Goal: Task Accomplishment & Management: Complete application form

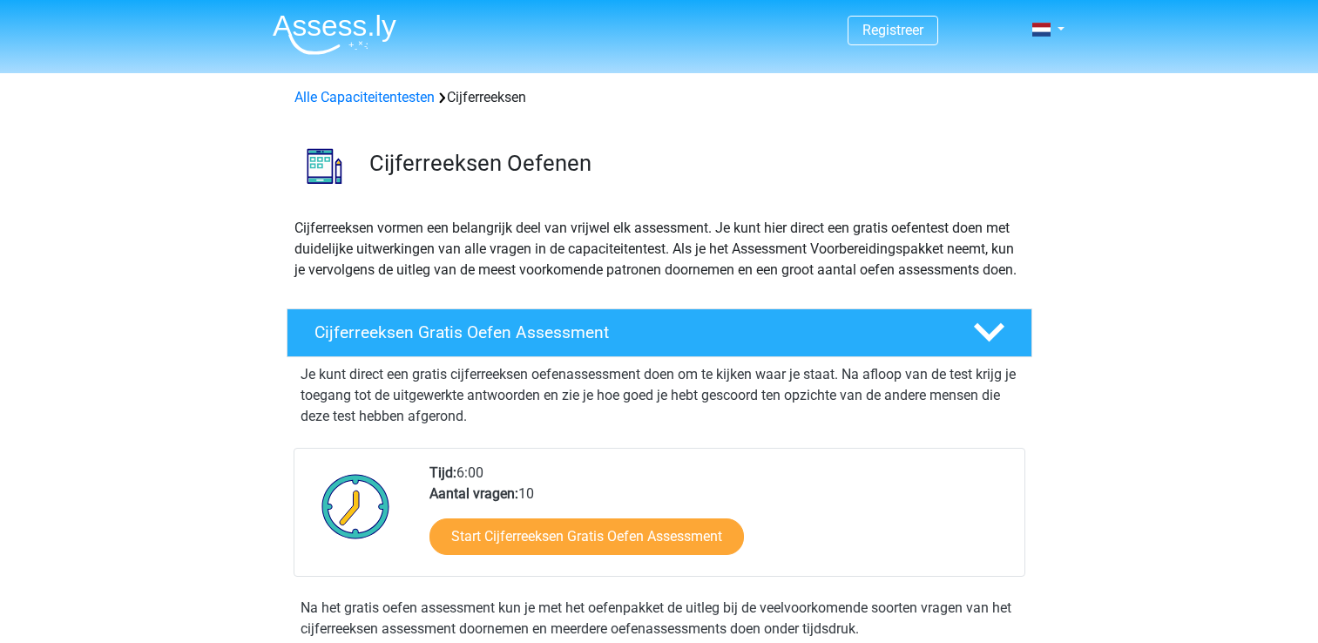
scroll to position [87, 0]
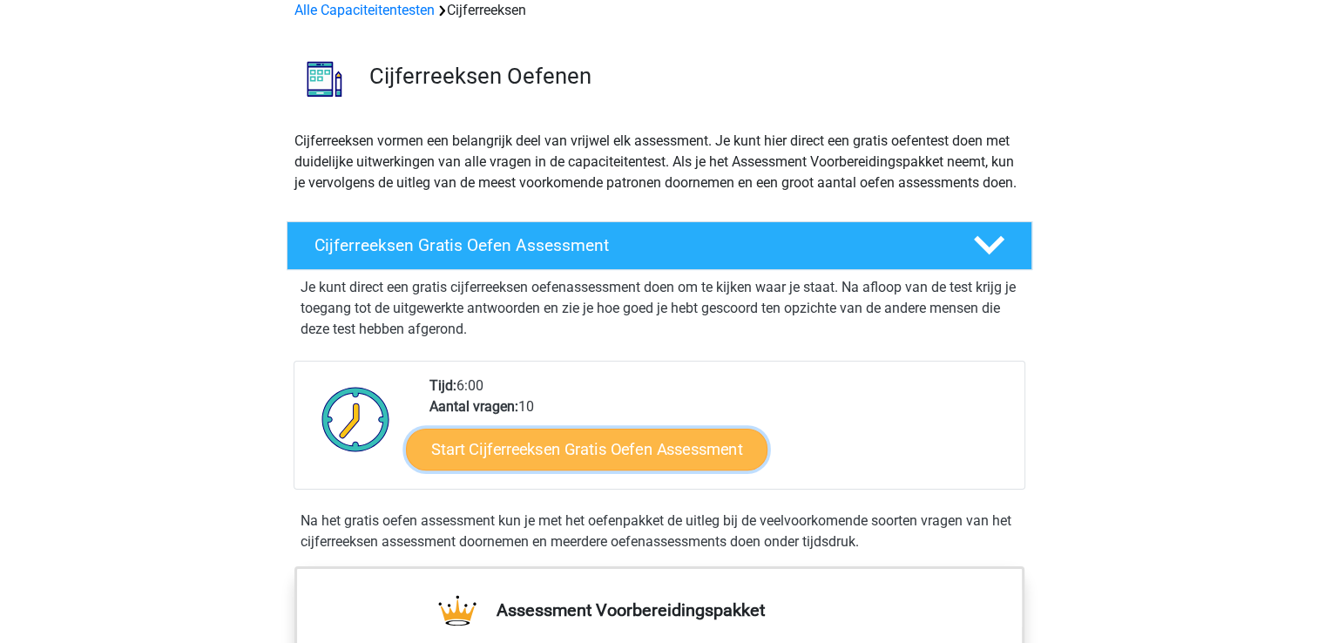
click at [711, 469] on link "Start Cijferreeksen Gratis Oefen Assessment" at bounding box center [586, 449] width 361 height 42
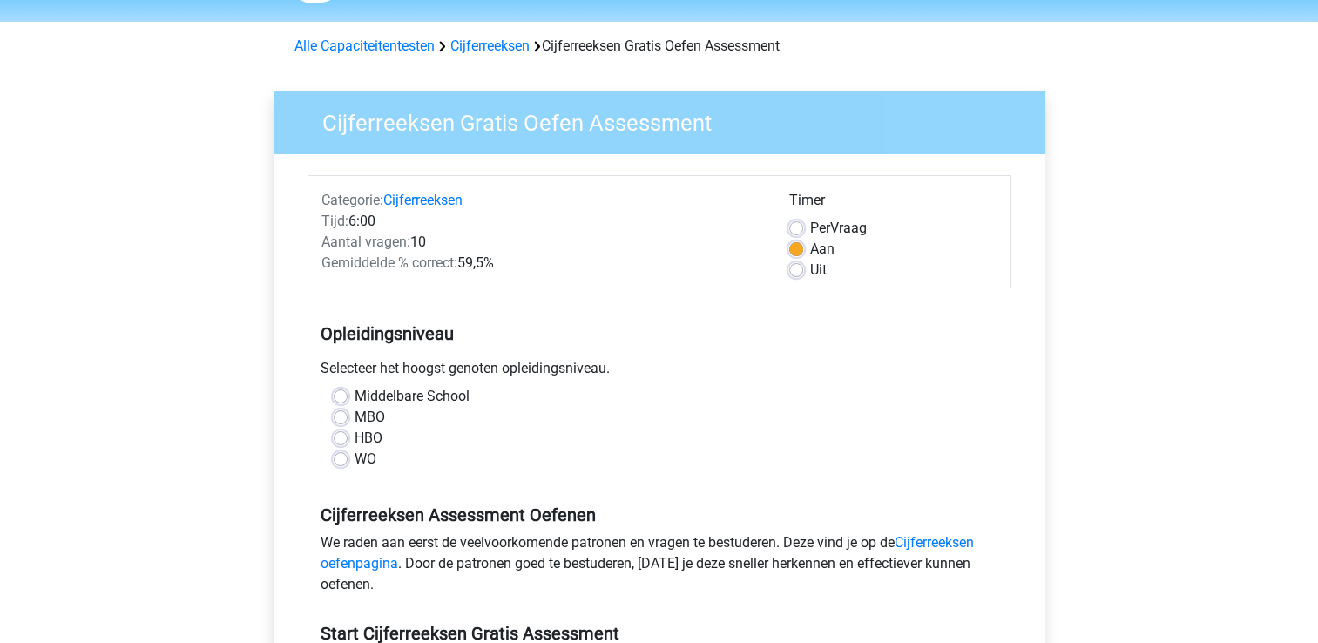
scroll to position [87, 0]
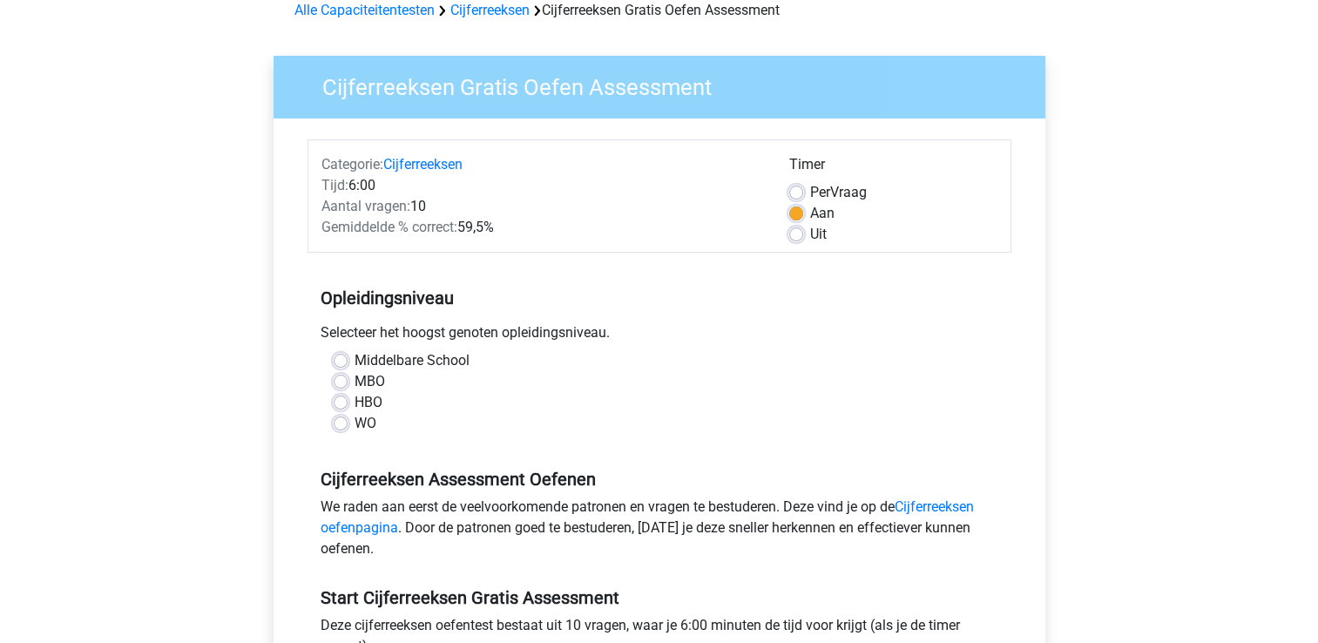
click at [374, 394] on label "HBO" at bounding box center [368, 402] width 28 height 21
click at [347, 394] on input "HBO" at bounding box center [341, 400] width 14 height 17
radio input "true"
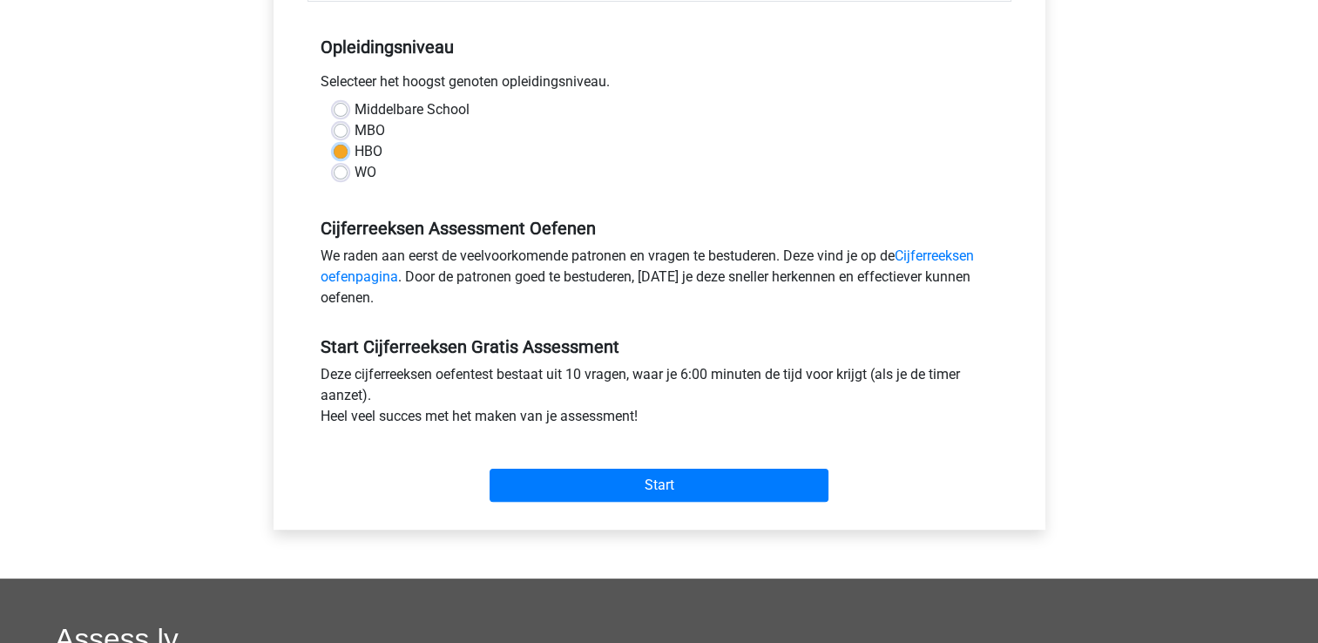
scroll to position [348, 0]
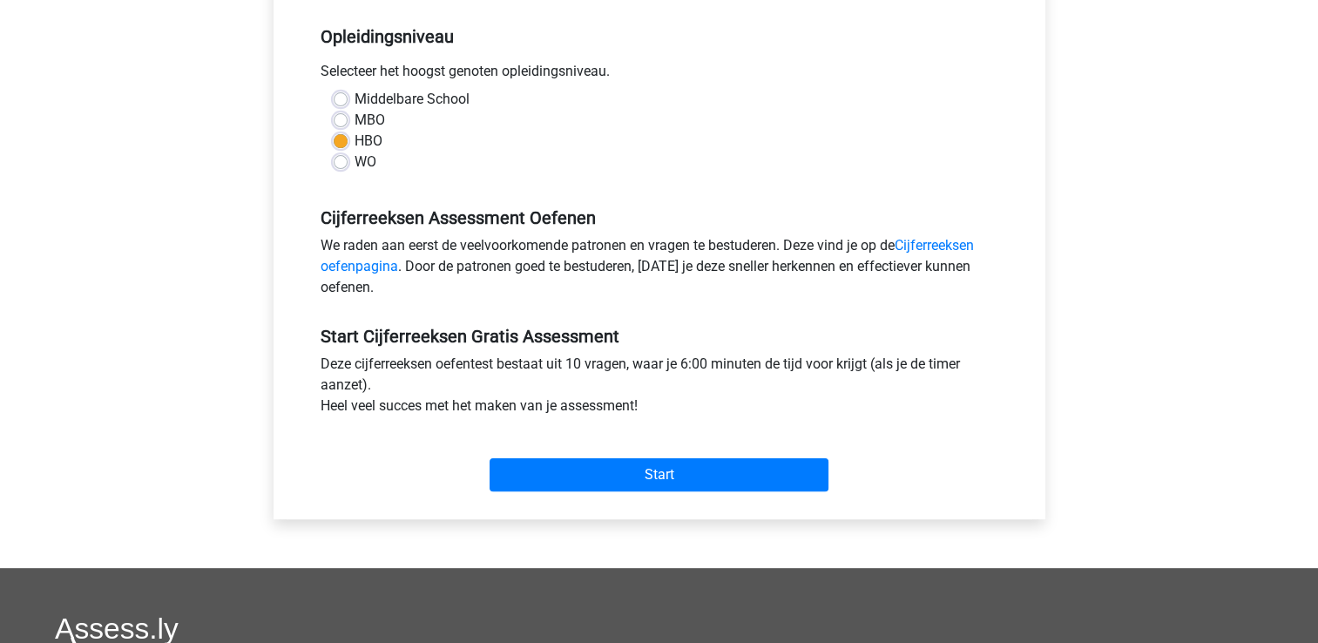
click at [564, 455] on div "Start" at bounding box center [659, 460] width 704 height 61
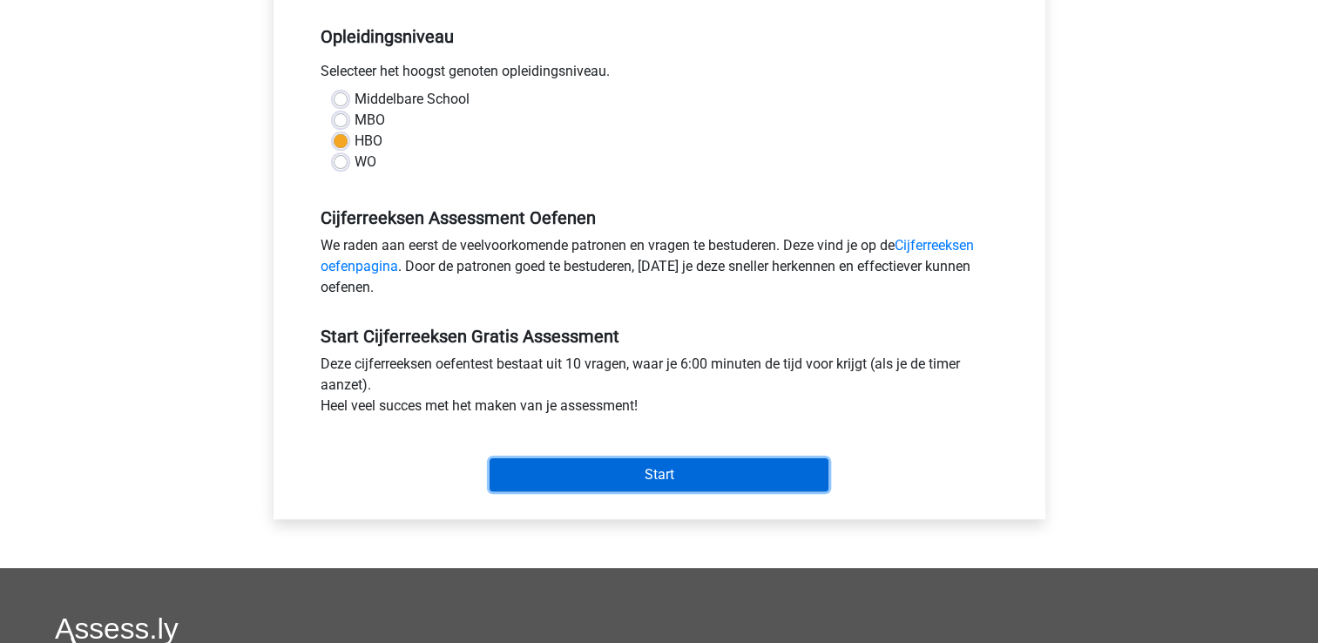
click at [571, 471] on input "Start" at bounding box center [658, 474] width 339 height 33
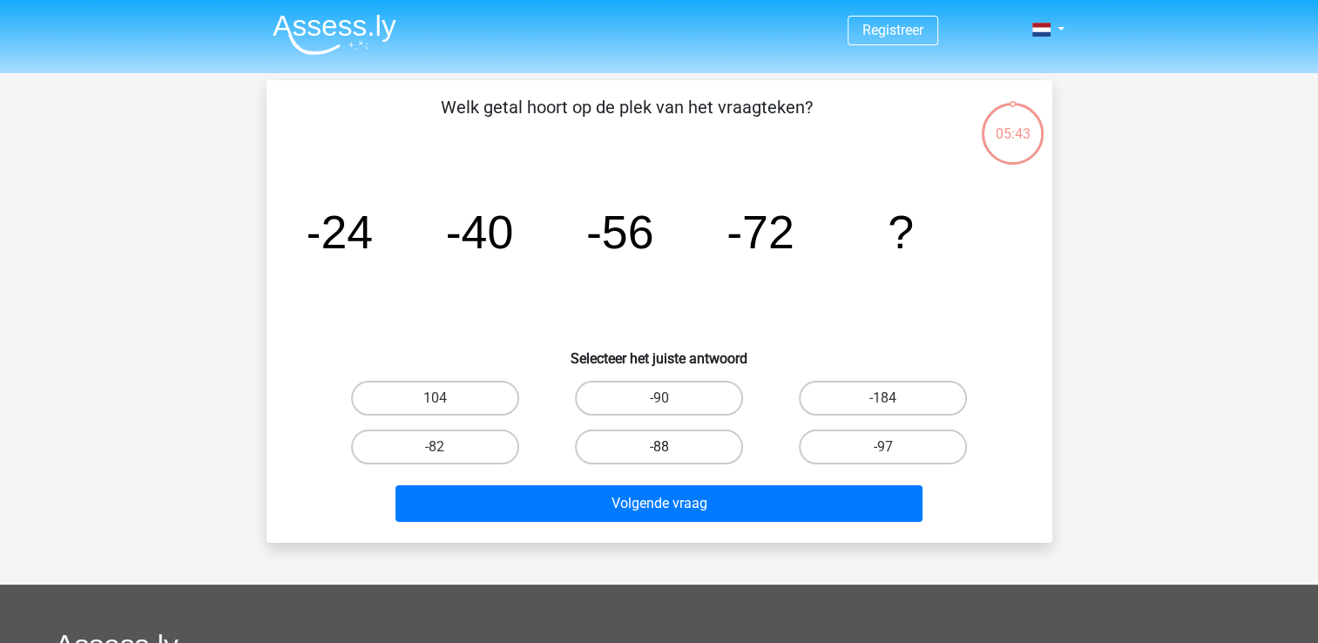
click at [644, 455] on label "-88" at bounding box center [659, 446] width 168 height 35
click at [658, 455] on input "-88" at bounding box center [663, 452] width 11 height 11
radio input "true"
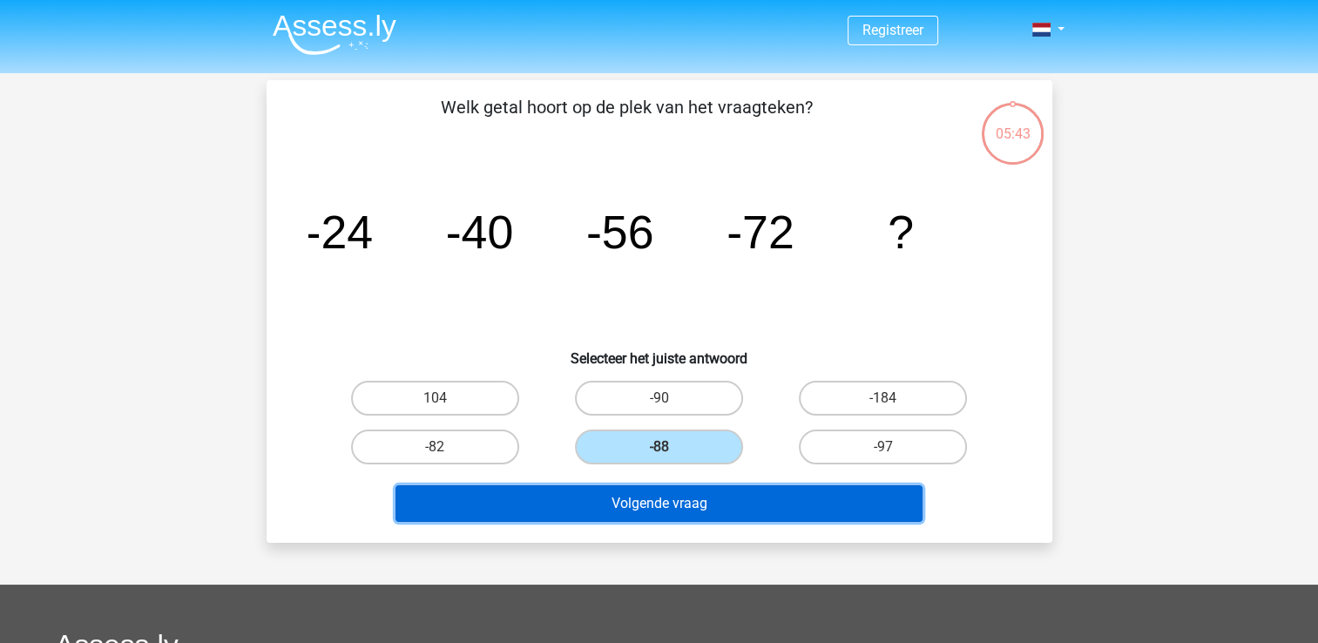
click at [704, 499] on button "Volgende vraag" at bounding box center [658, 503] width 527 height 37
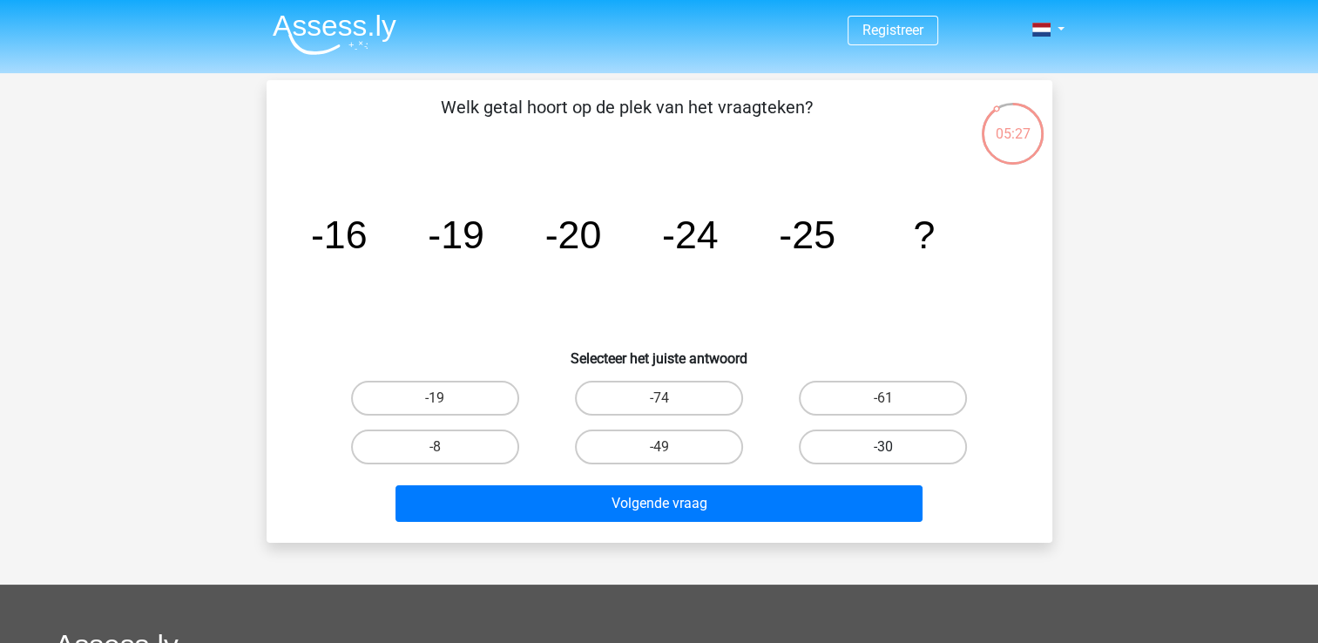
drag, startPoint x: 937, startPoint y: 441, endPoint x: 921, endPoint y: 462, distance: 25.4
click at [937, 441] on label "-30" at bounding box center [883, 446] width 168 height 35
click at [894, 447] on input "-30" at bounding box center [888, 452] width 11 height 11
radio input "true"
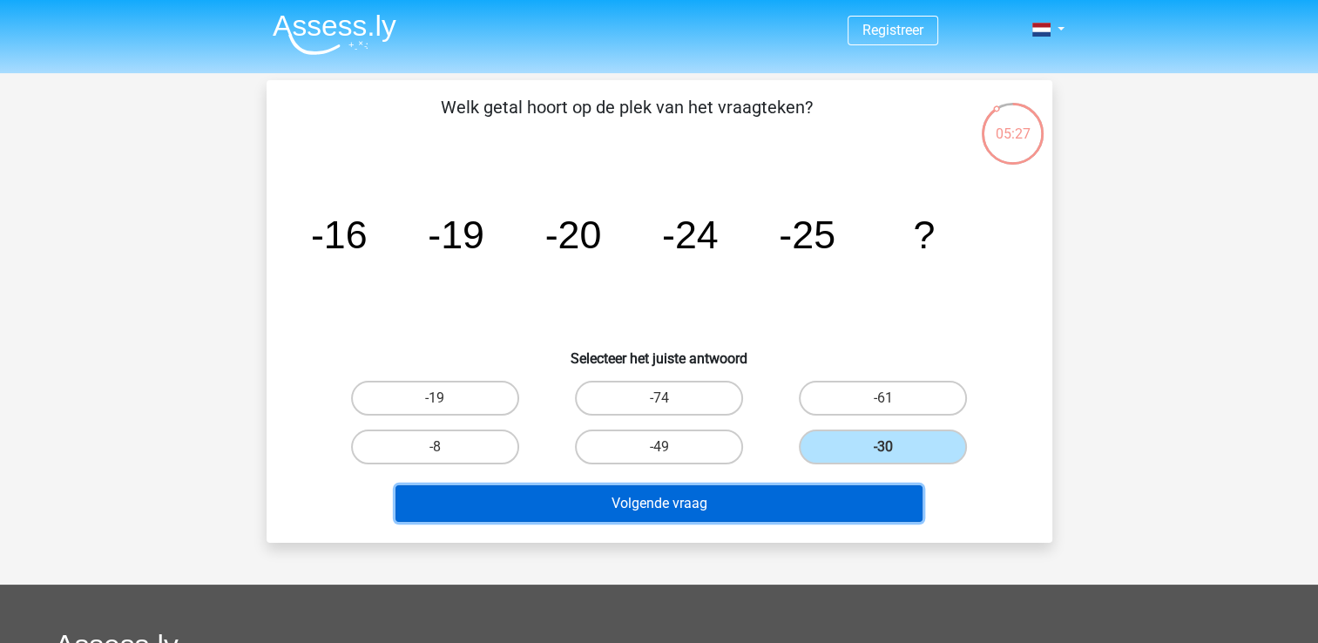
drag, startPoint x: 841, startPoint y: 489, endPoint x: 851, endPoint y: 502, distance: 16.2
click at [846, 489] on button "Volgende vraag" at bounding box center [658, 503] width 527 height 37
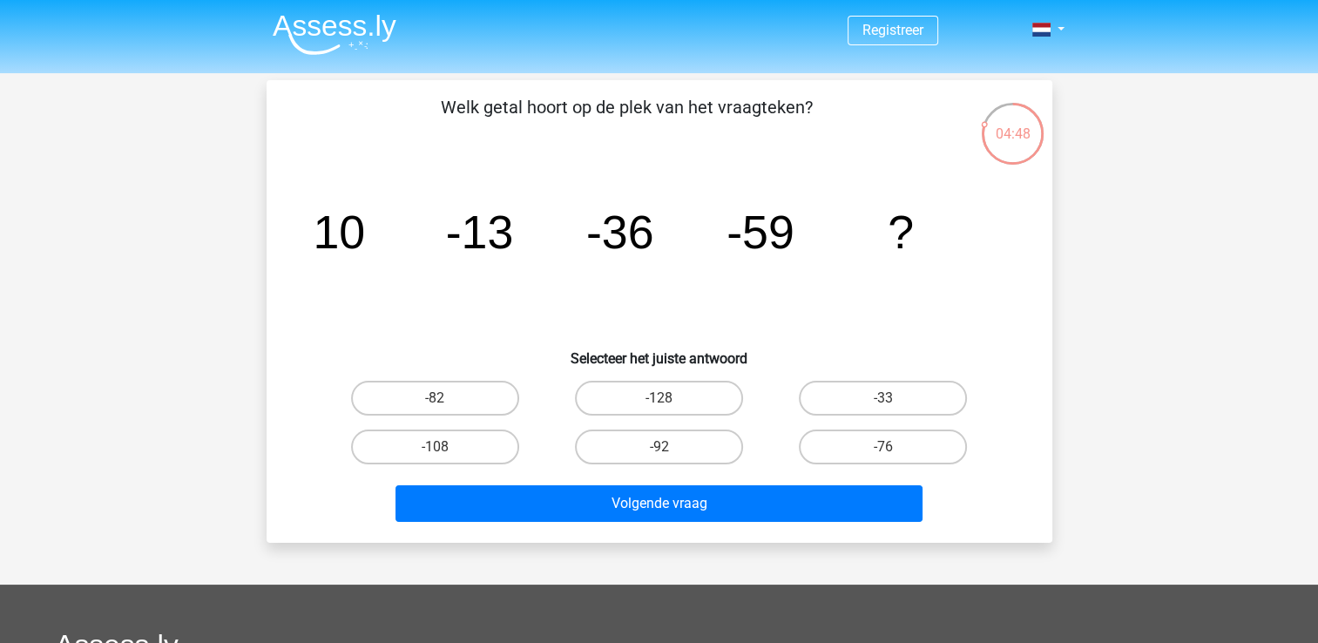
drag, startPoint x: 495, startPoint y: 397, endPoint x: 536, endPoint y: 448, distance: 64.5
click at [495, 399] on label "-82" at bounding box center [435, 398] width 168 height 35
click at [446, 399] on input "-82" at bounding box center [440, 403] width 11 height 11
radio input "true"
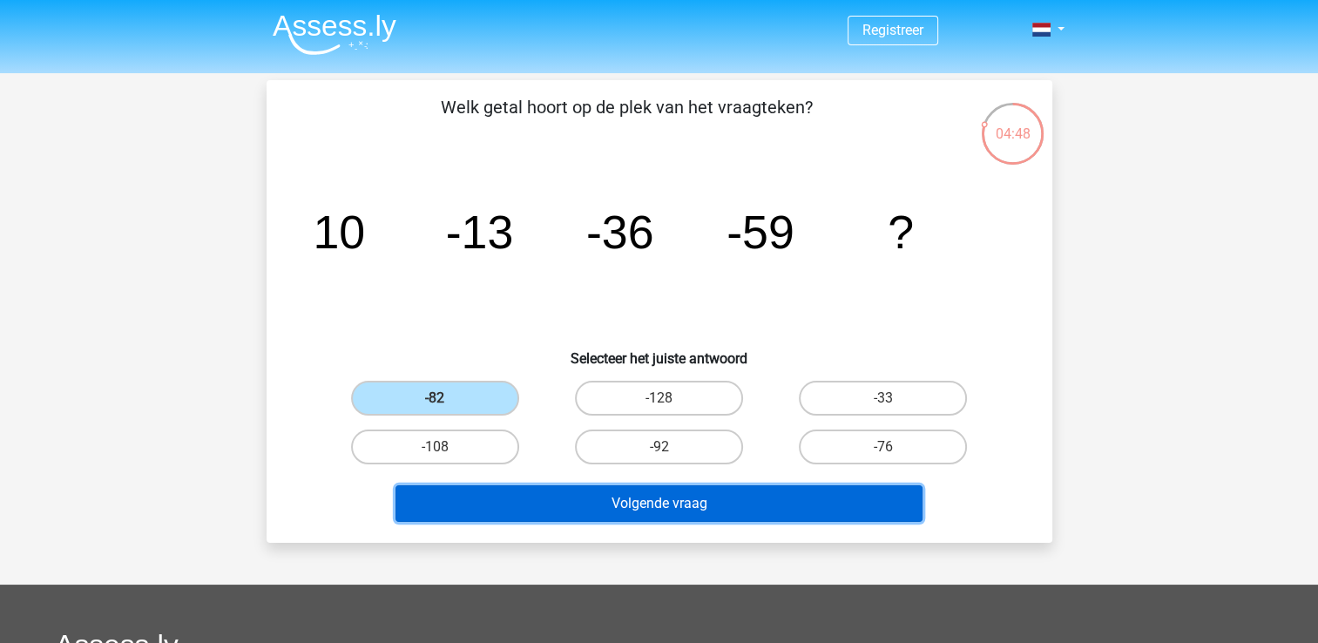
click at [642, 496] on button "Volgende vraag" at bounding box center [658, 503] width 527 height 37
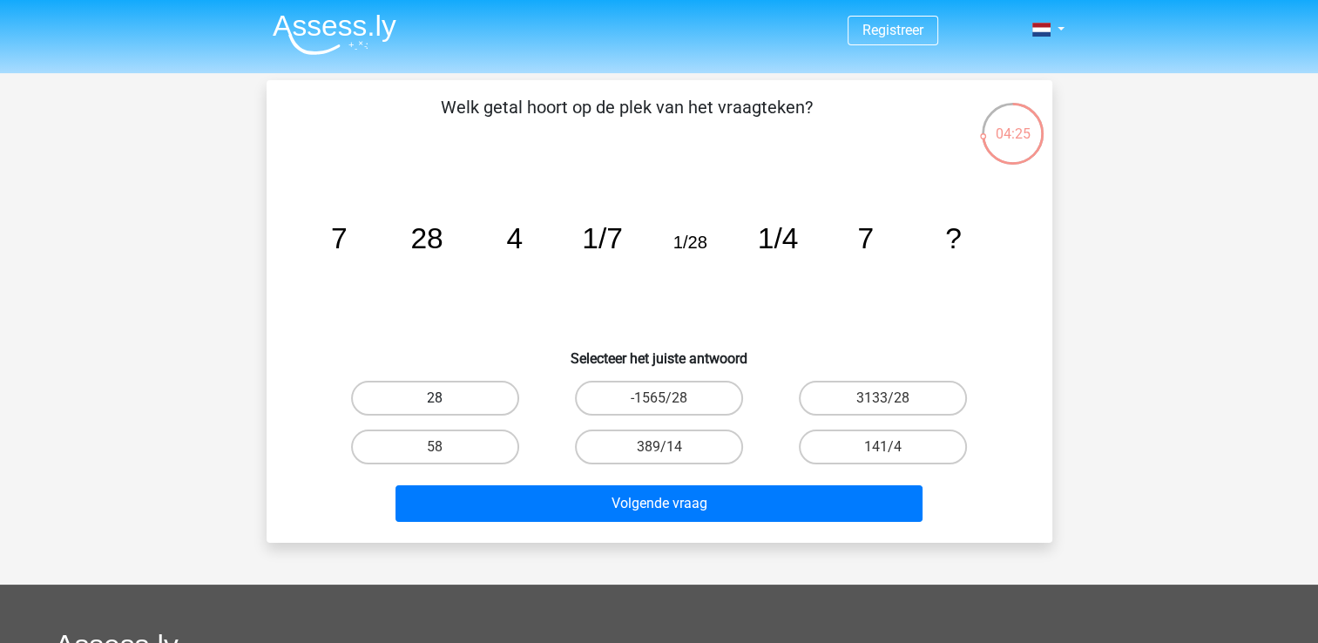
click at [474, 404] on label "28" at bounding box center [435, 398] width 168 height 35
click at [446, 404] on input "28" at bounding box center [440, 403] width 11 height 11
radio input "true"
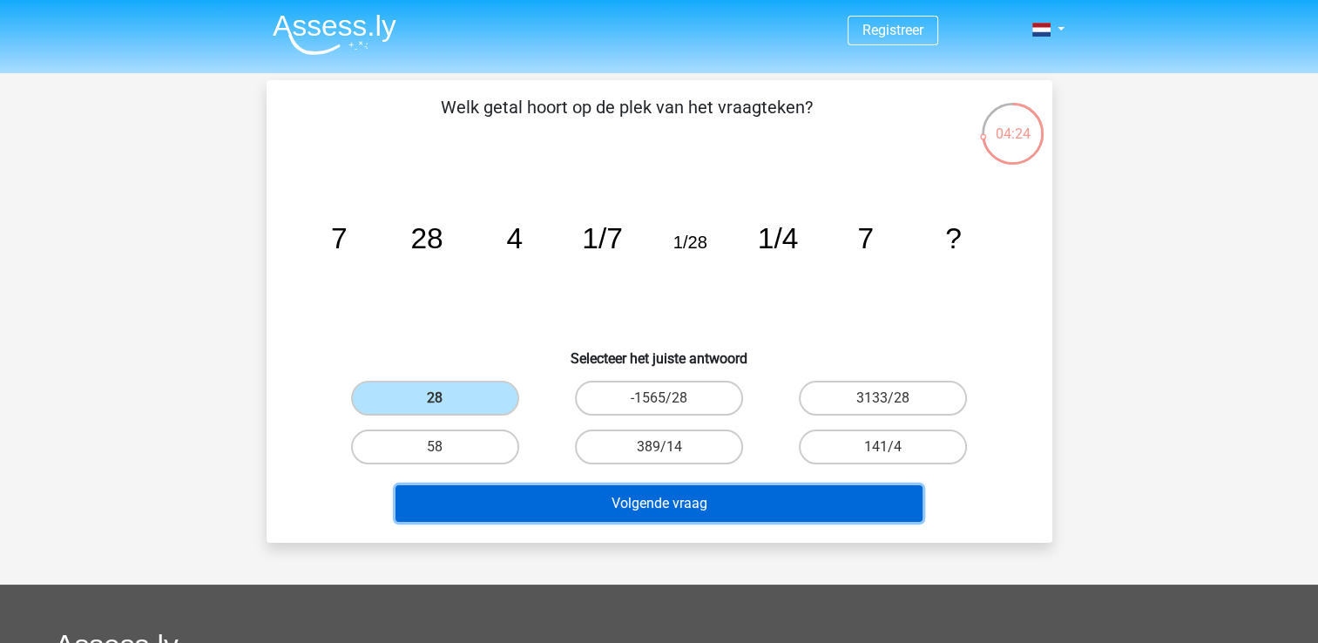
click at [707, 510] on button "Volgende vraag" at bounding box center [658, 503] width 527 height 37
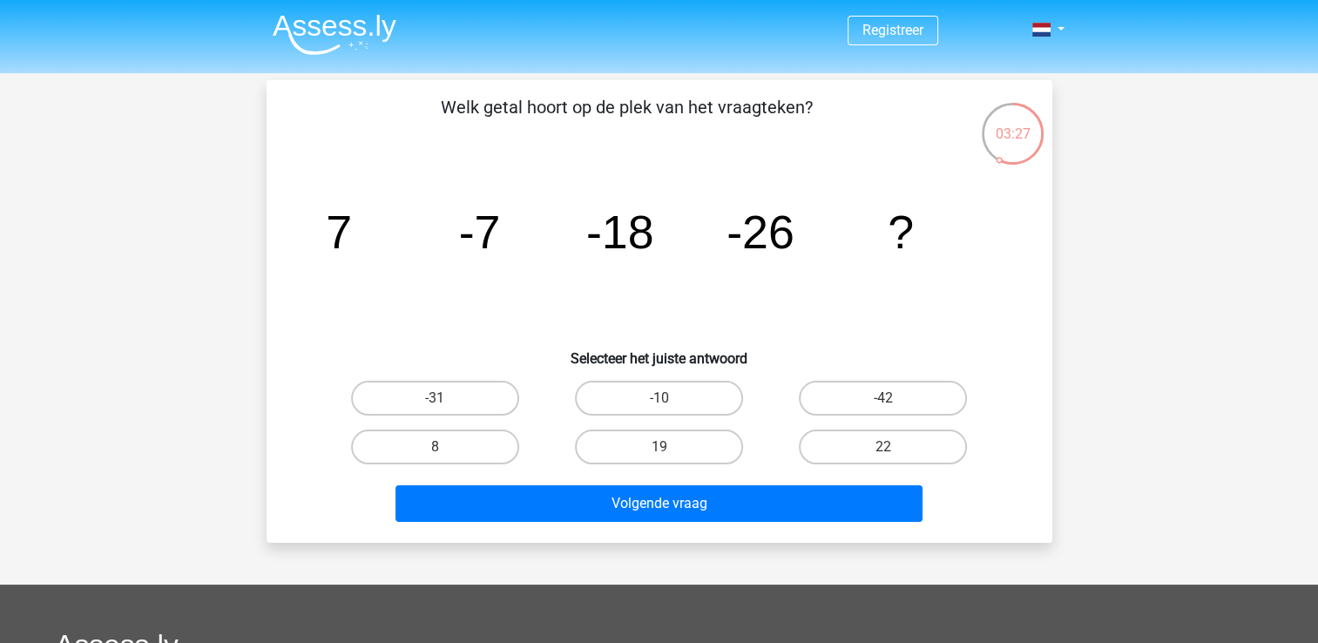
drag, startPoint x: 388, startPoint y: 399, endPoint x: 563, endPoint y: 451, distance: 183.5
click at [390, 399] on label "-31" at bounding box center [435, 398] width 168 height 35
click at [435, 399] on input "-31" at bounding box center [440, 403] width 11 height 11
radio input "true"
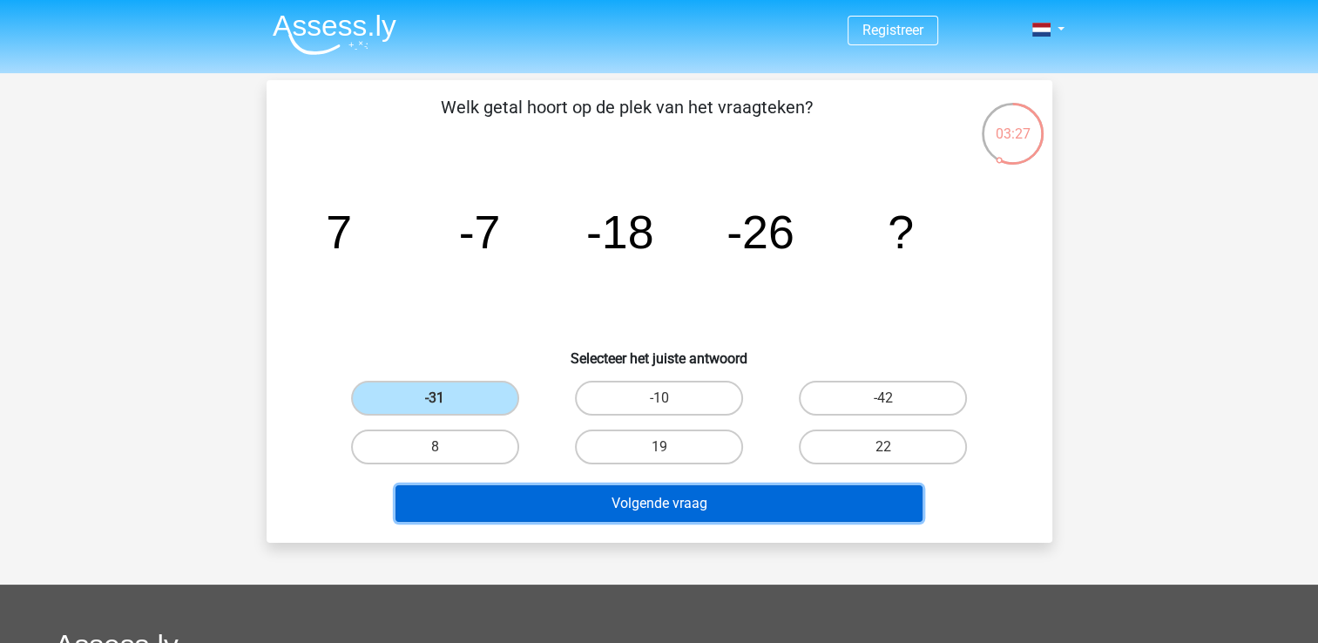
click at [611, 504] on button "Volgende vraag" at bounding box center [658, 503] width 527 height 37
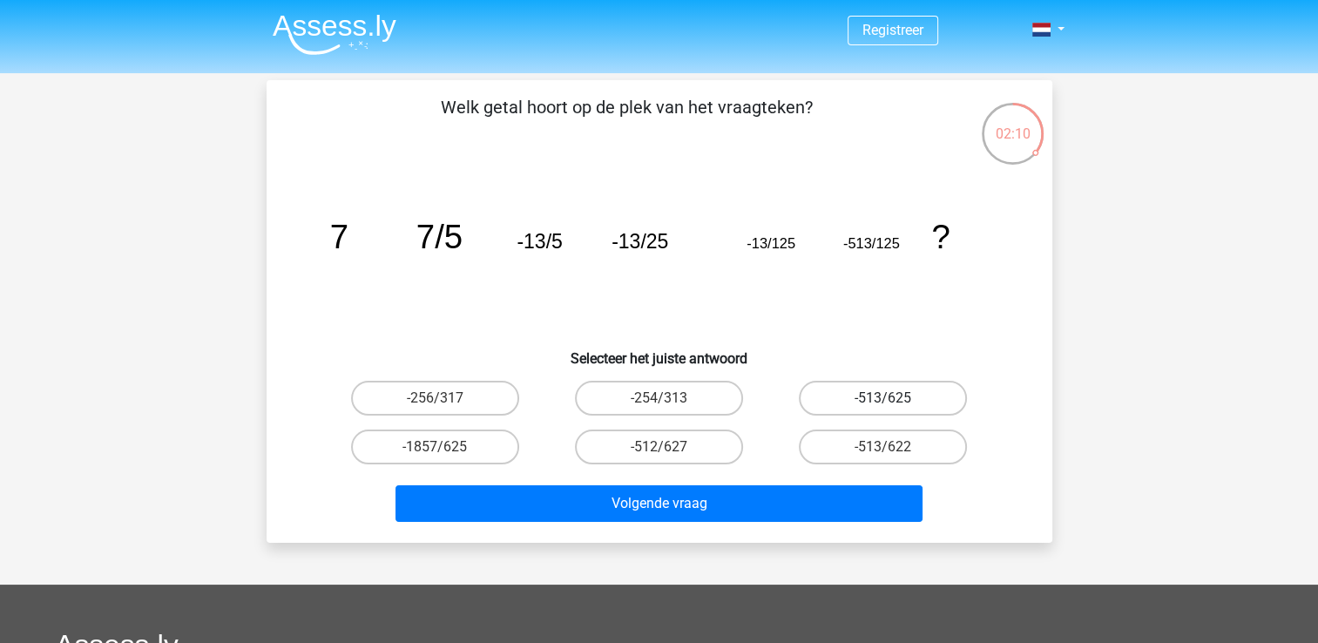
click at [902, 396] on label "-513/625" at bounding box center [883, 398] width 168 height 35
click at [894, 398] on input "-513/625" at bounding box center [888, 403] width 11 height 11
radio input "true"
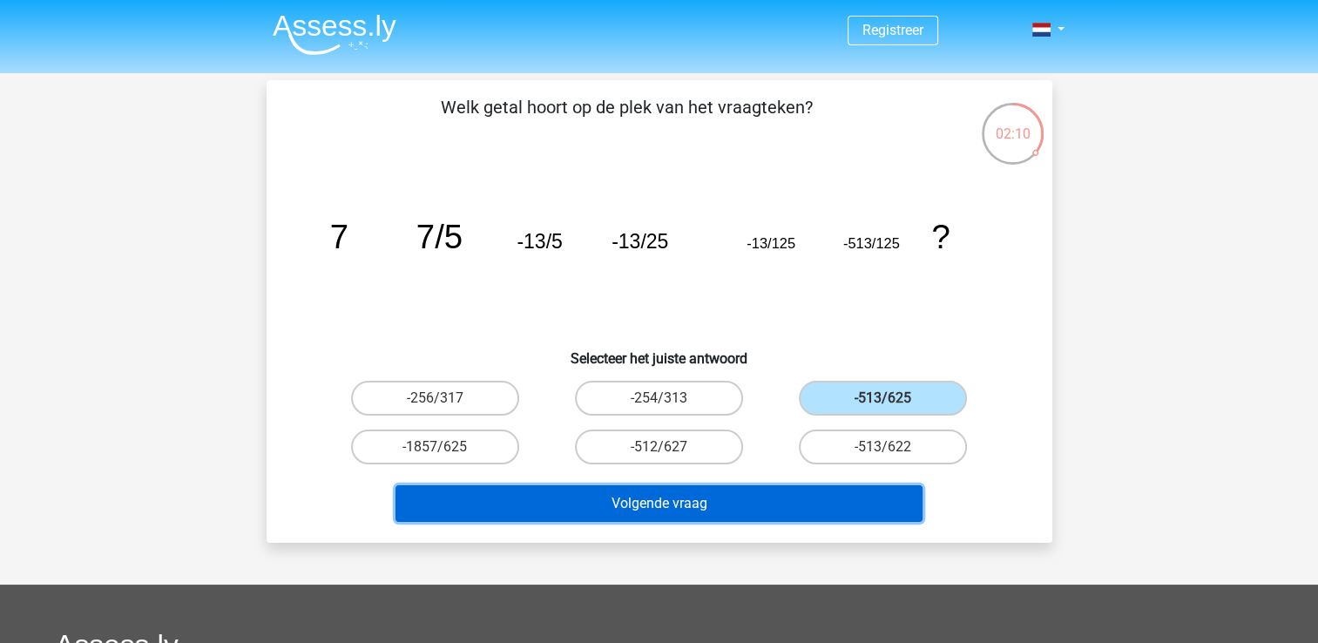
click at [861, 489] on button "Volgende vraag" at bounding box center [658, 503] width 527 height 37
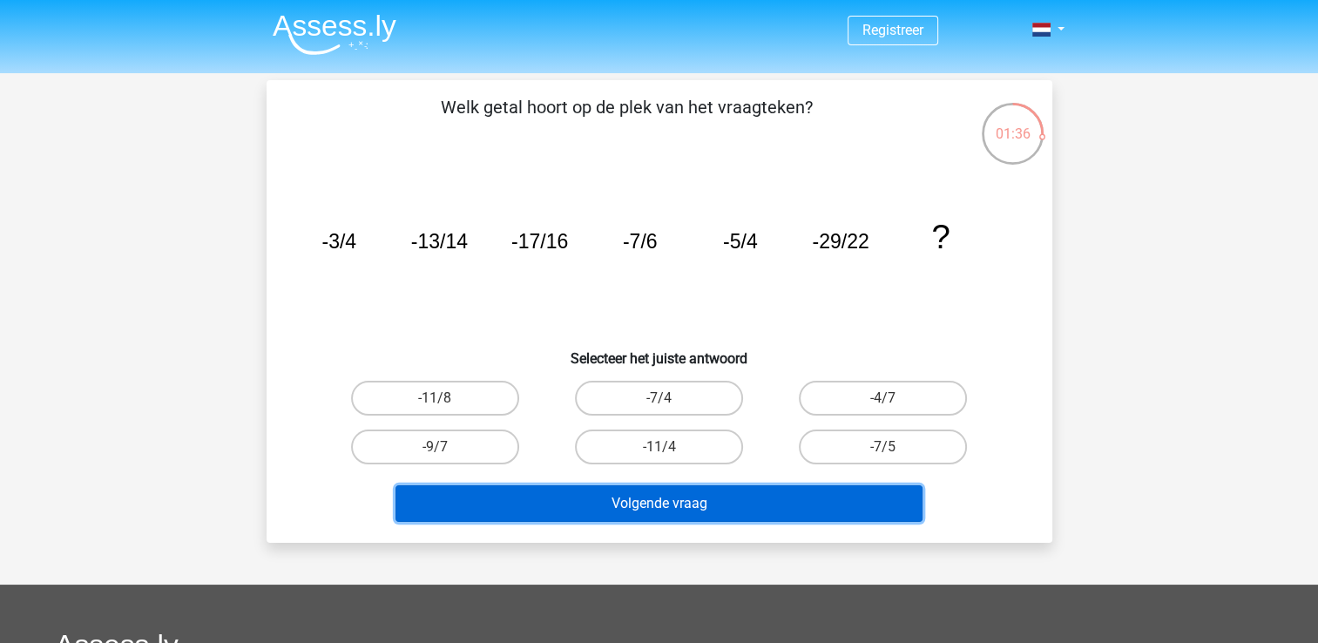
click at [780, 516] on button "Volgende vraag" at bounding box center [658, 503] width 527 height 37
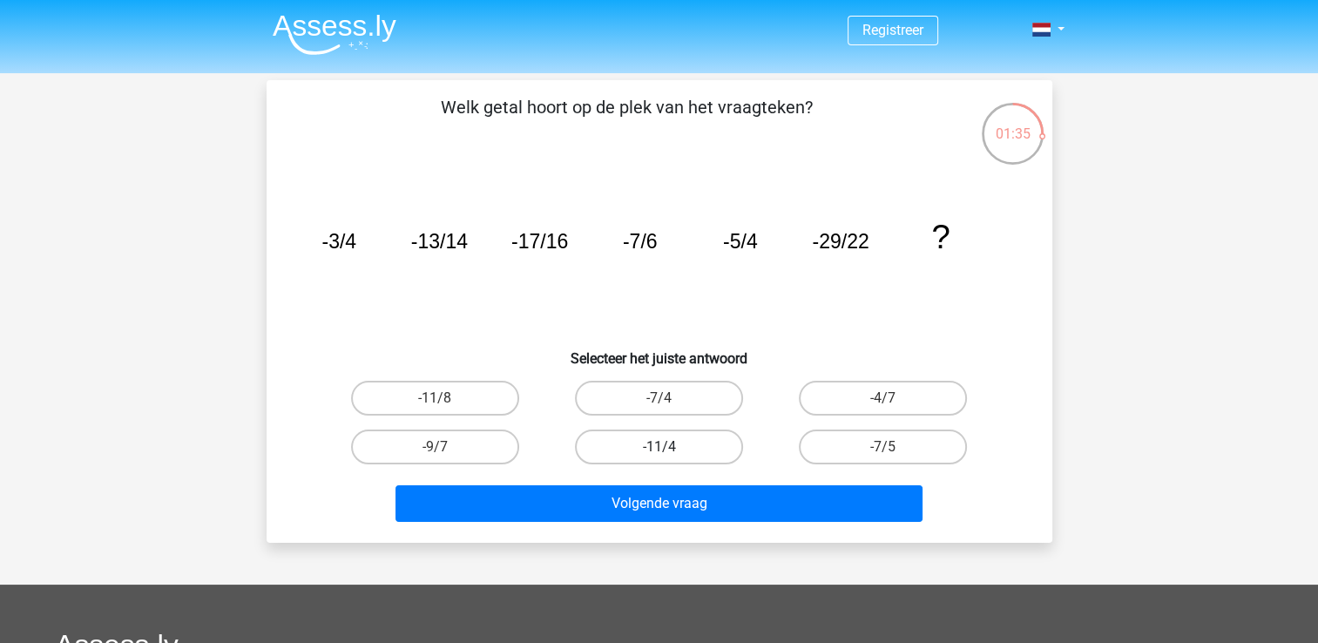
click at [648, 434] on label "-11/4" at bounding box center [659, 446] width 168 height 35
click at [658, 447] on input "-11/4" at bounding box center [663, 452] width 11 height 11
radio input "true"
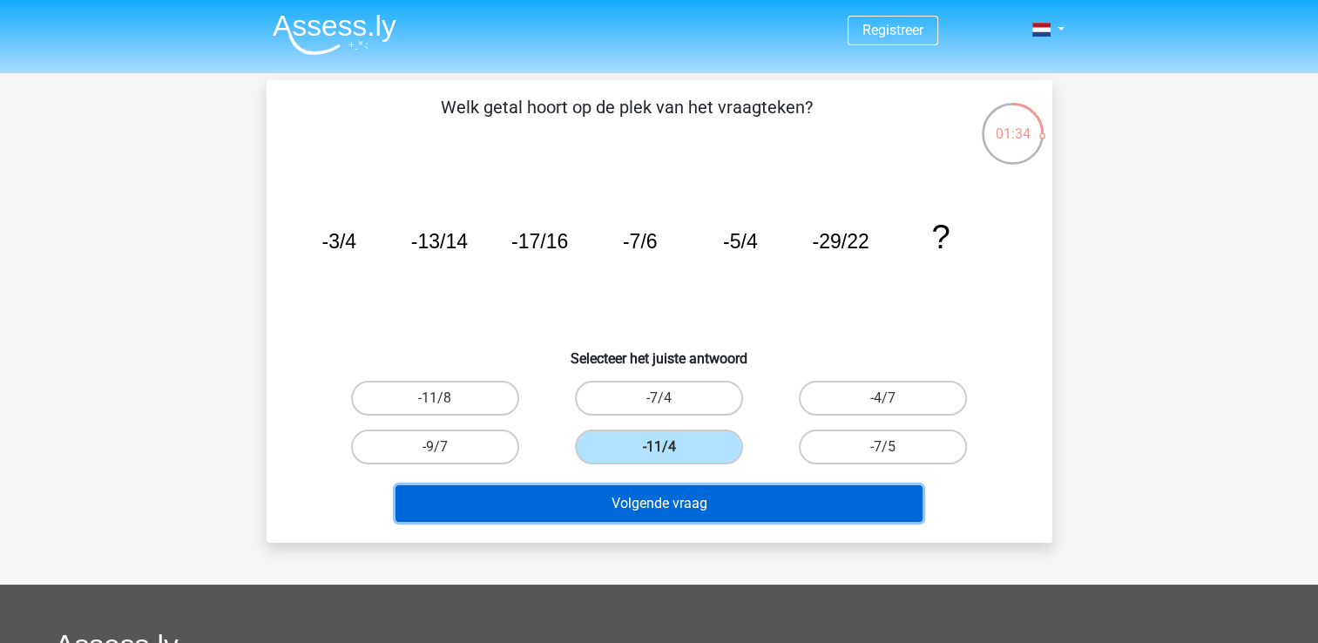
click at [676, 491] on button "Volgende vraag" at bounding box center [658, 503] width 527 height 37
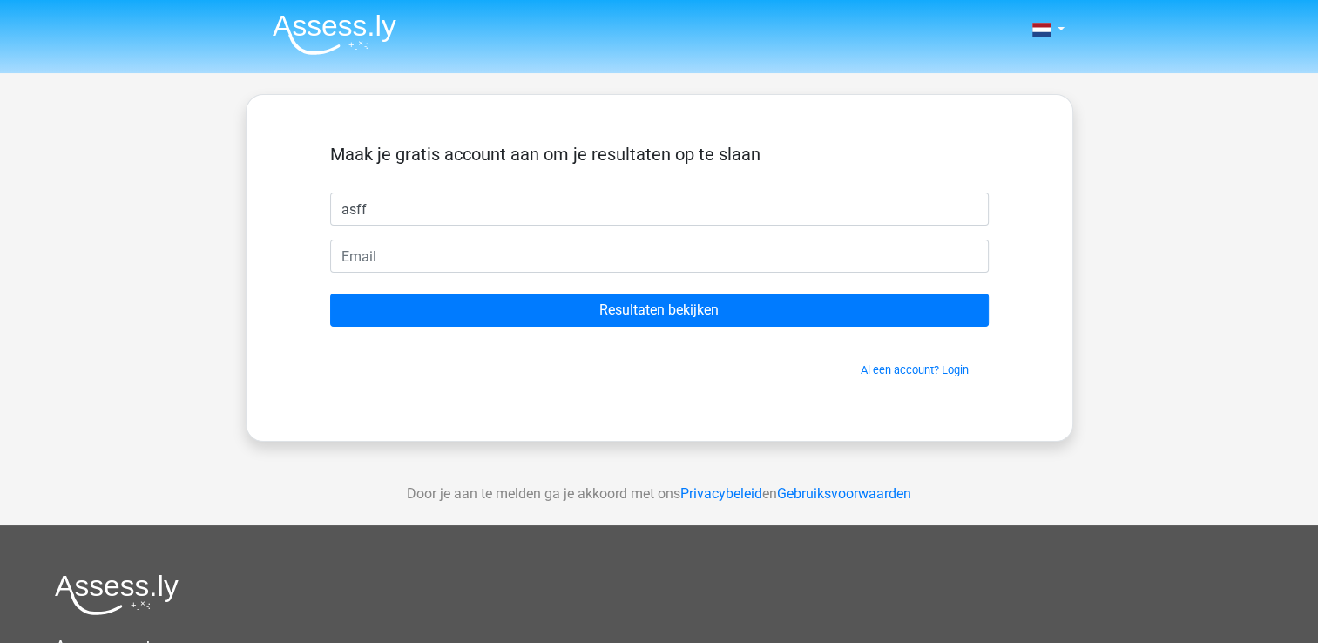
type input "asff"
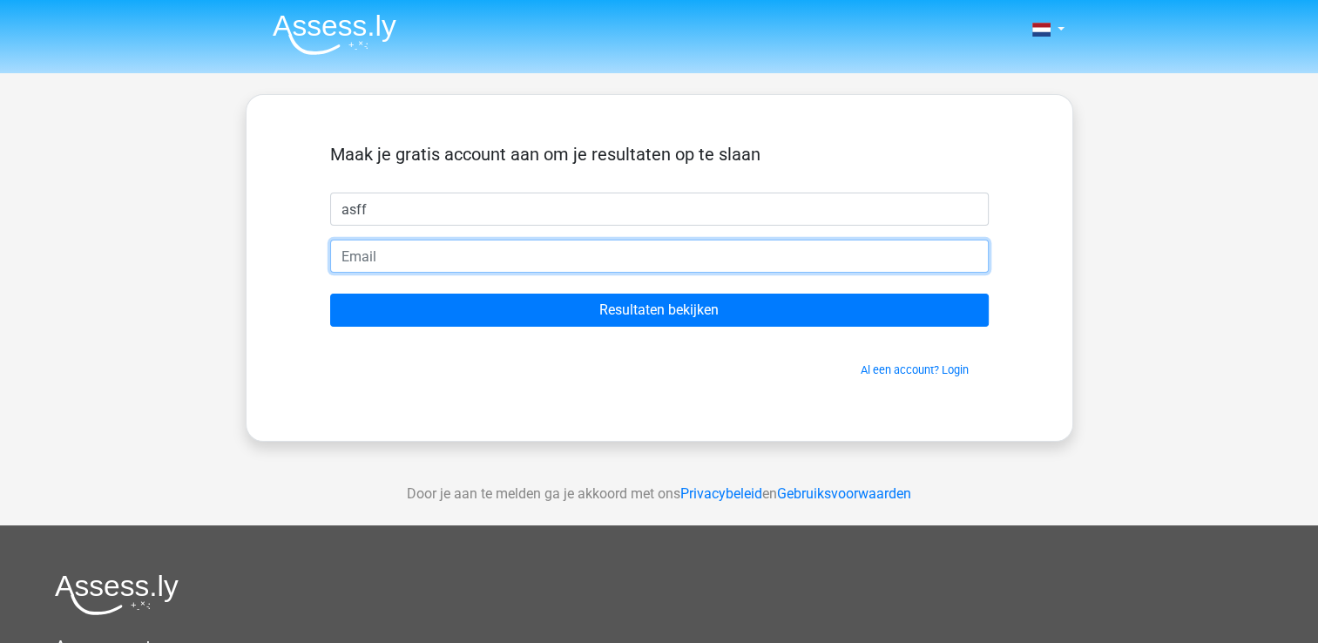
click at [451, 253] on input "email" at bounding box center [659, 255] width 658 height 33
type input "[EMAIL_ADDRESS][DOMAIN_NAME]"
click at [330, 293] on input "Resultaten bekijken" at bounding box center [659, 309] width 658 height 33
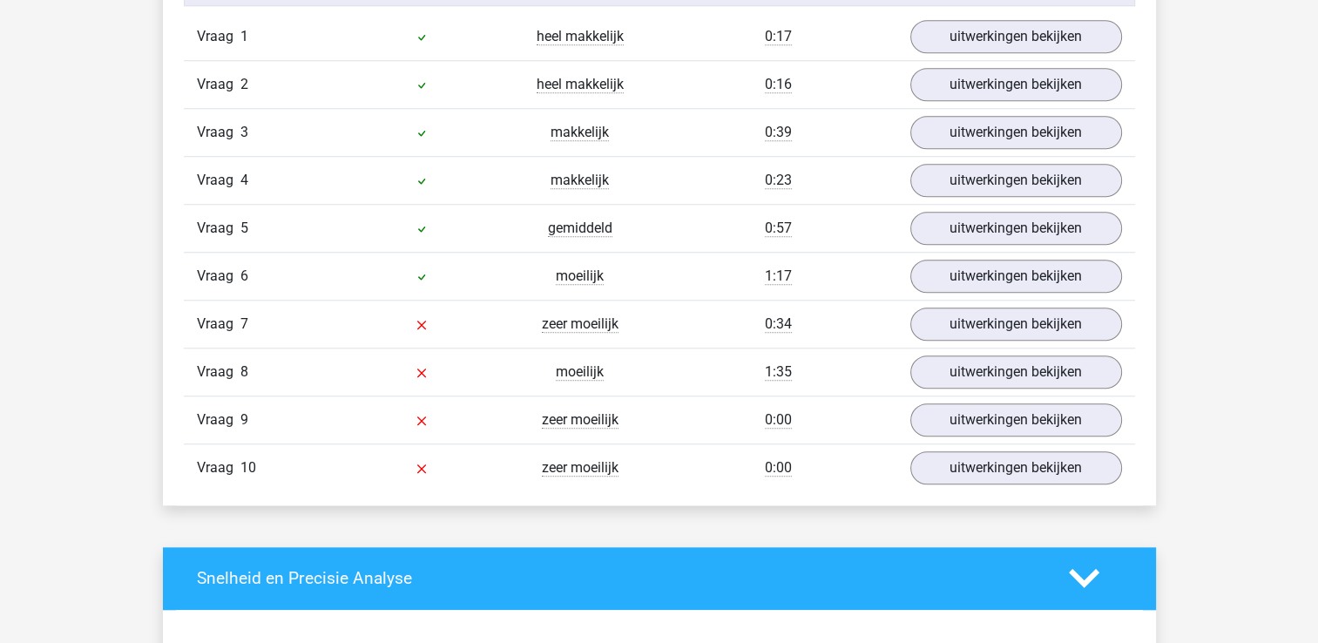
scroll to position [1480, 0]
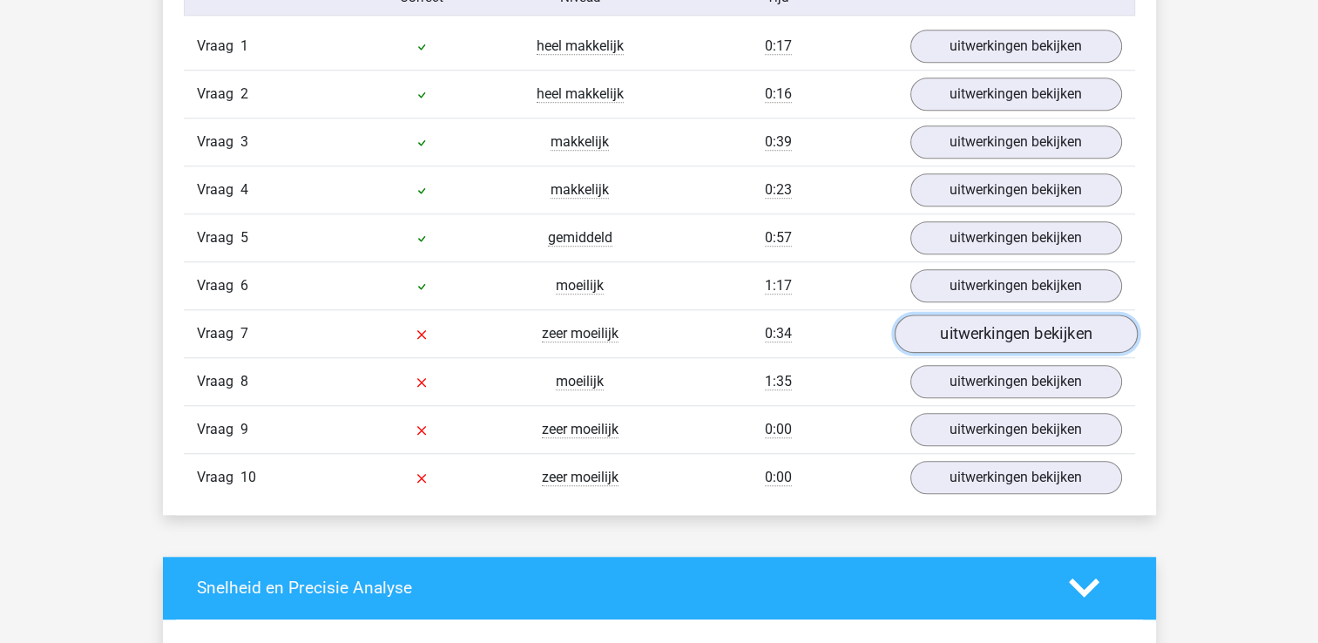
click at [1007, 330] on link "uitwerkingen bekijken" at bounding box center [1014, 333] width 243 height 38
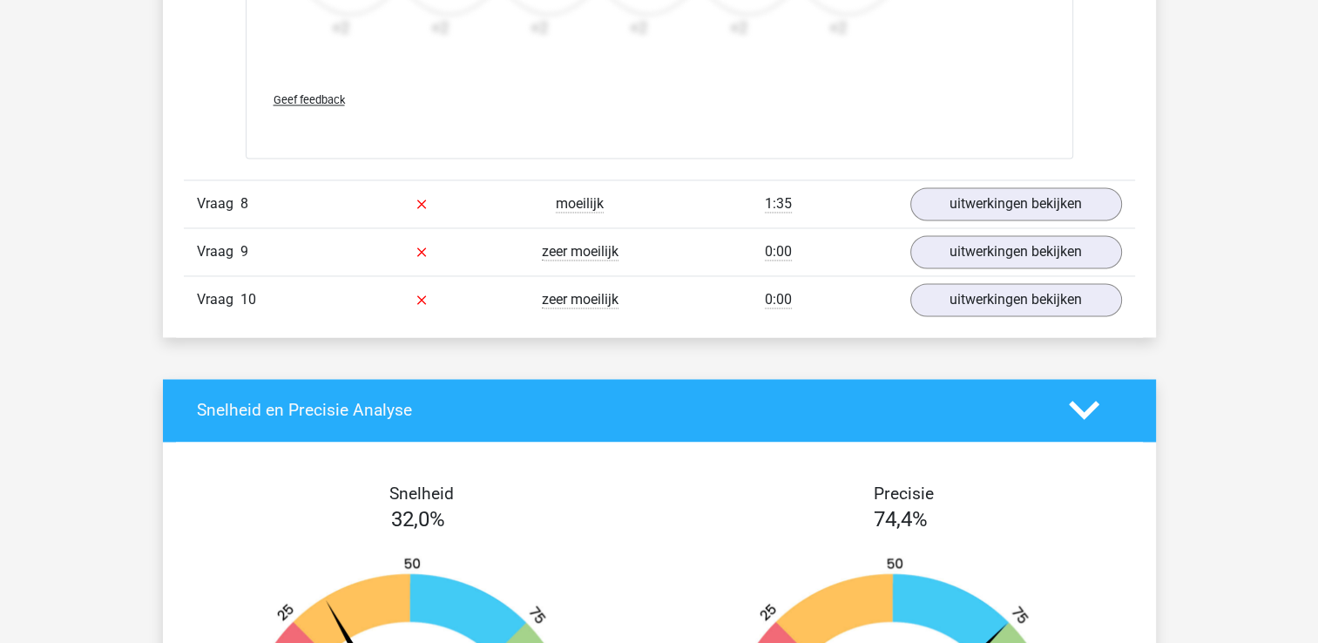
scroll to position [2874, 0]
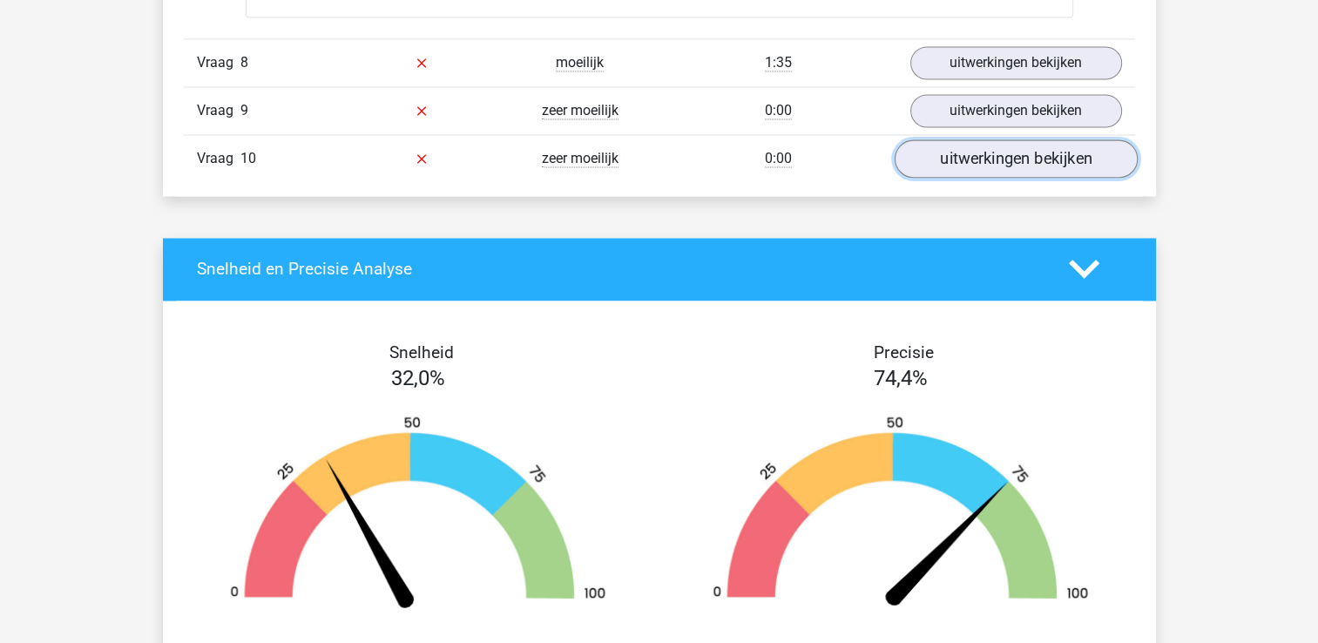
click at [1014, 155] on link "uitwerkingen bekijken" at bounding box center [1014, 158] width 243 height 38
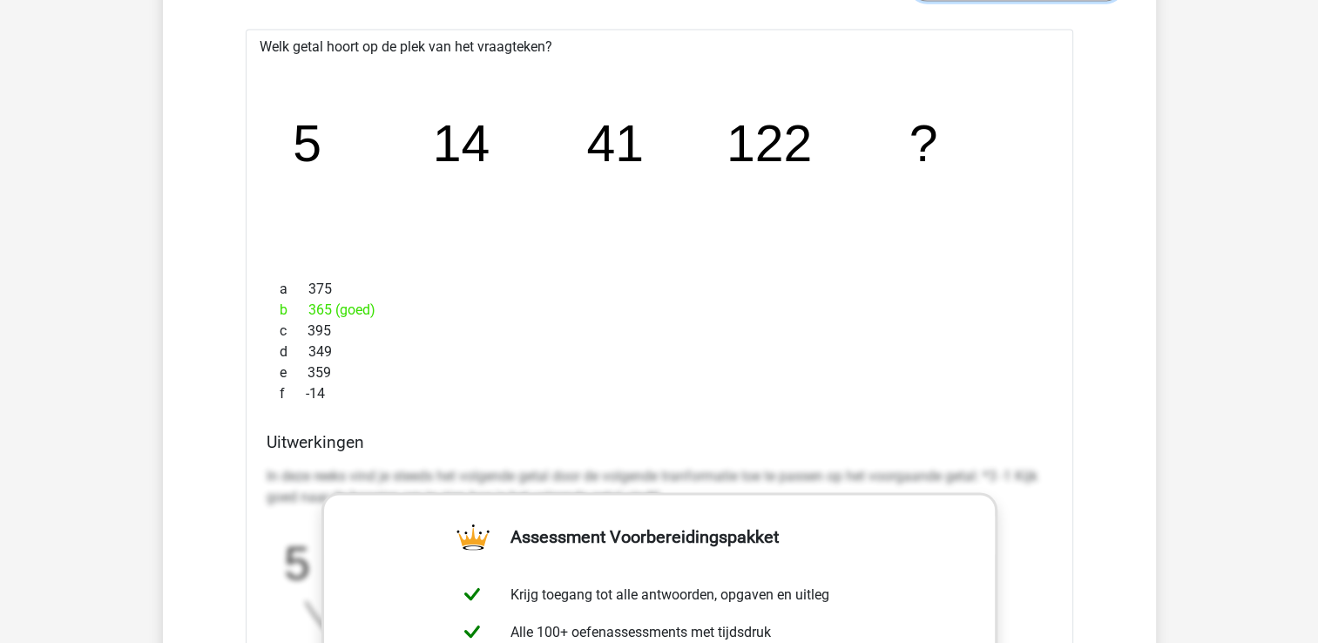
scroll to position [3048, 0]
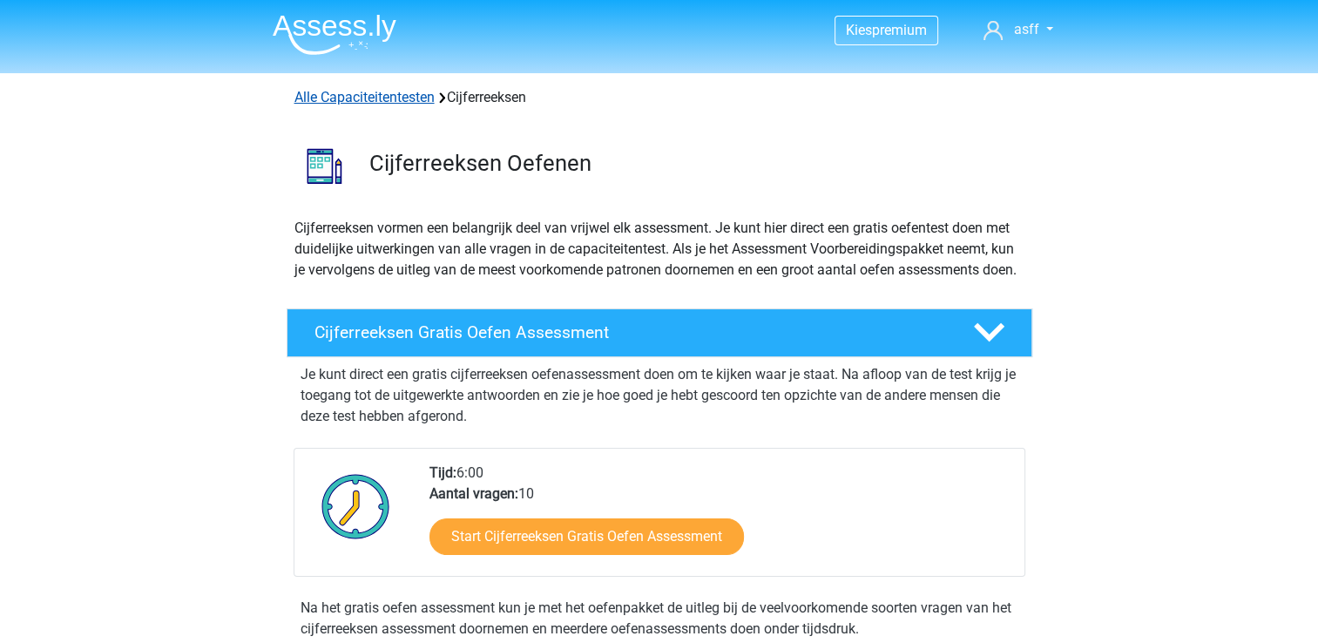
click at [396, 100] on link "Alle Capaciteitentesten" at bounding box center [364, 97] width 140 height 17
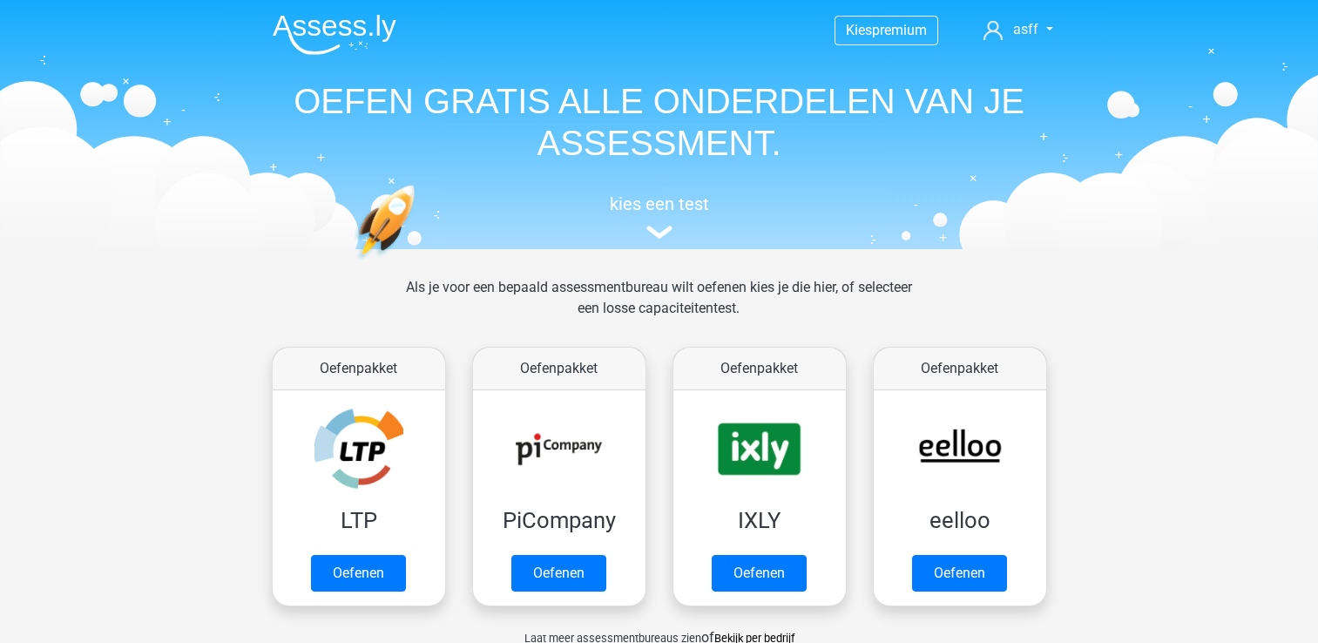
scroll to position [738, 0]
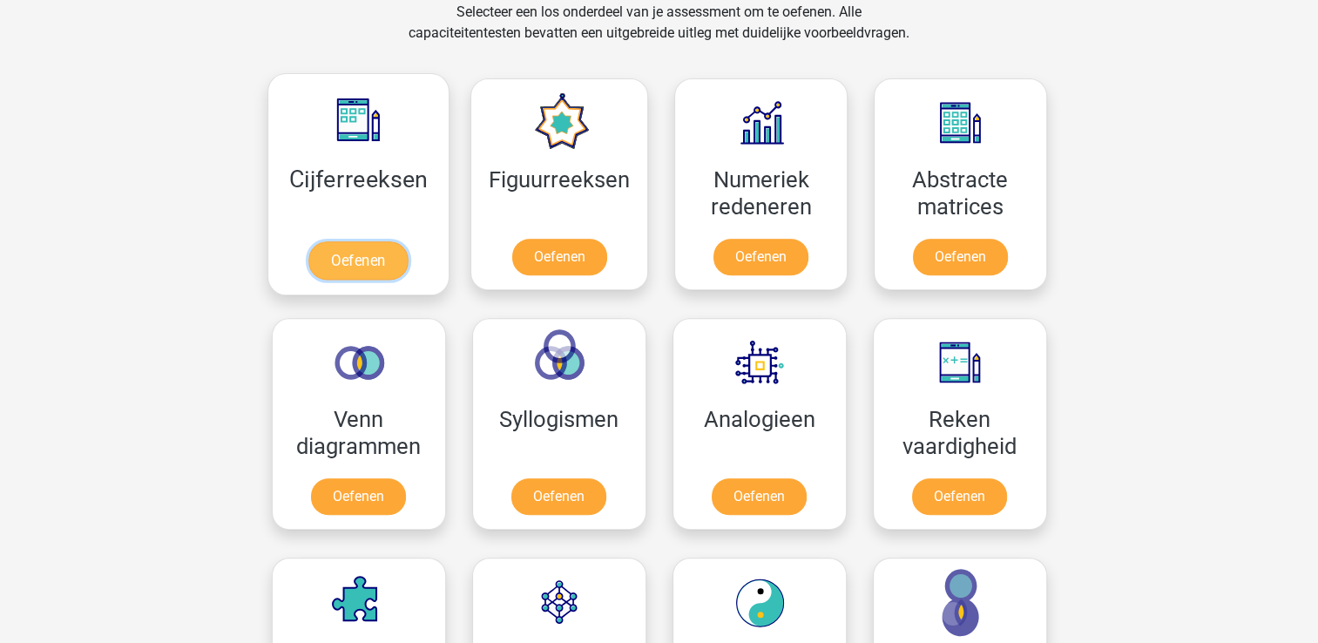
click at [373, 259] on link "Oefenen" at bounding box center [357, 260] width 99 height 38
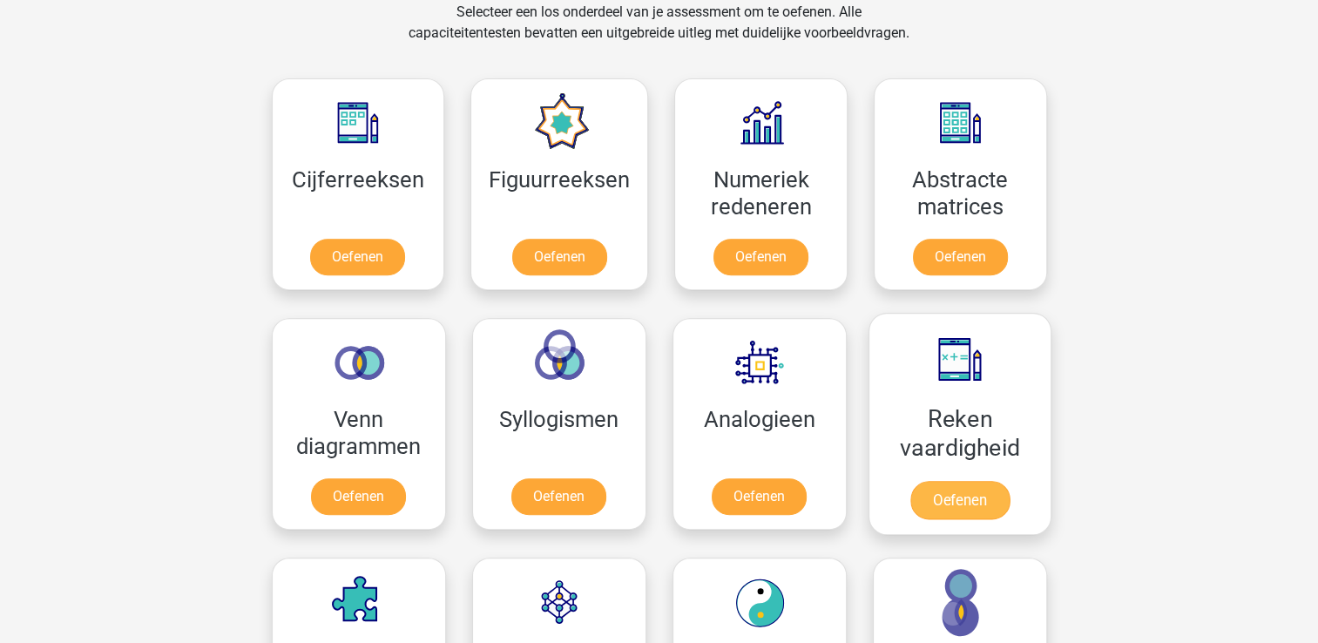
scroll to position [913, 0]
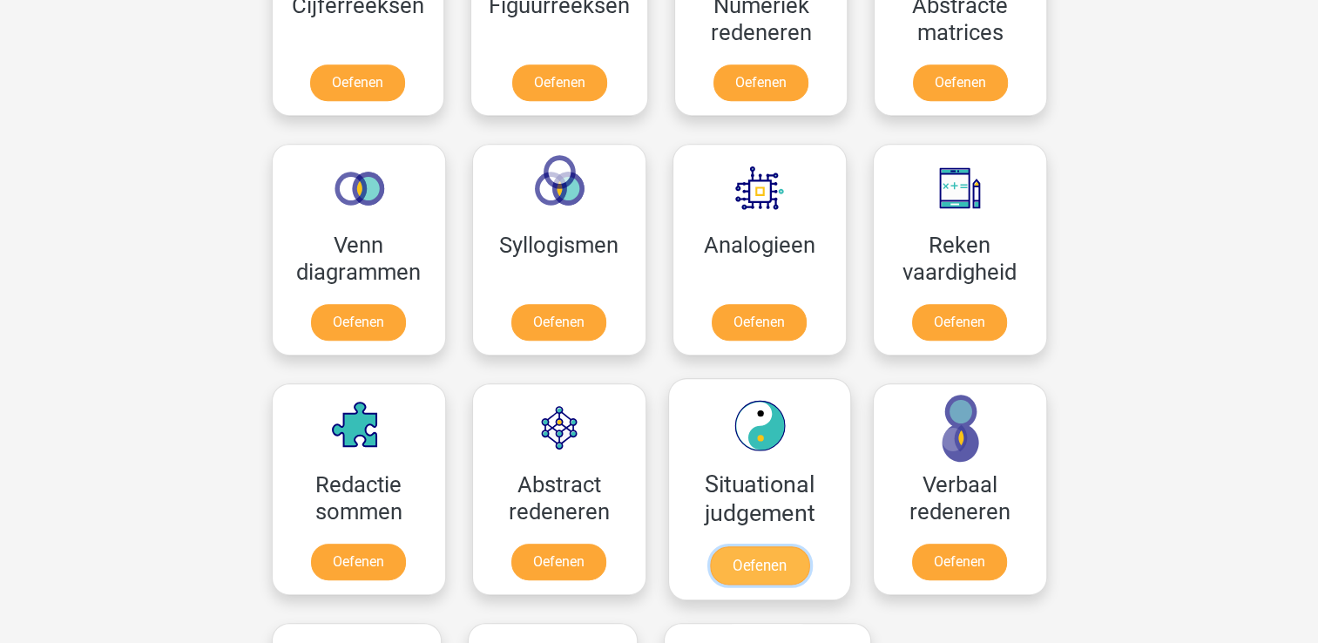
click at [748, 561] on link "Oefenen" at bounding box center [758, 565] width 99 height 38
click at [765, 560] on link "Oefenen" at bounding box center [758, 565] width 99 height 38
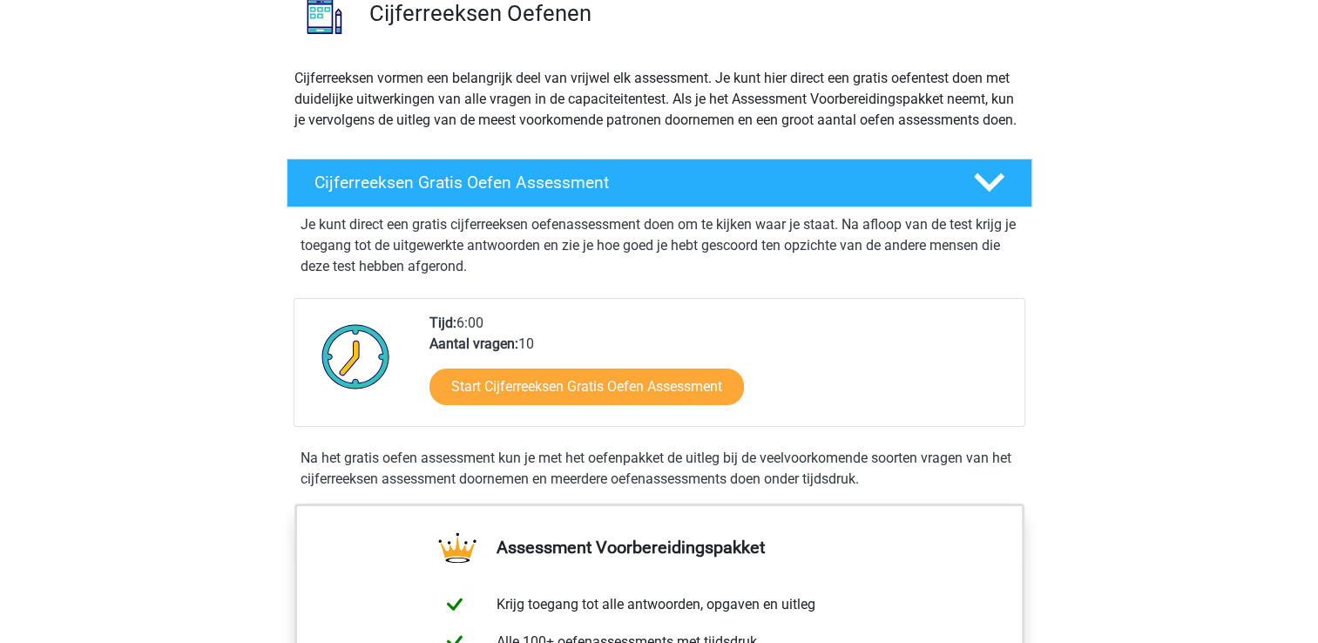
scroll to position [174, 0]
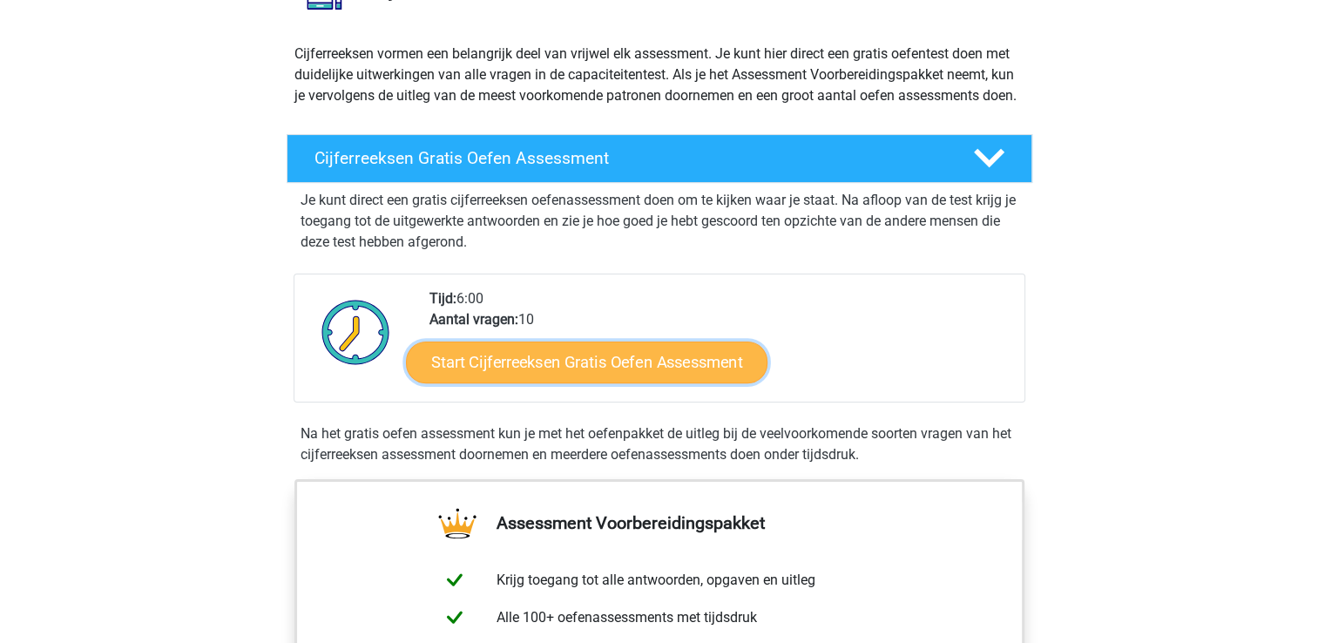
click at [562, 378] on link "Start Cijferreeksen Gratis Oefen Assessment" at bounding box center [586, 361] width 361 height 42
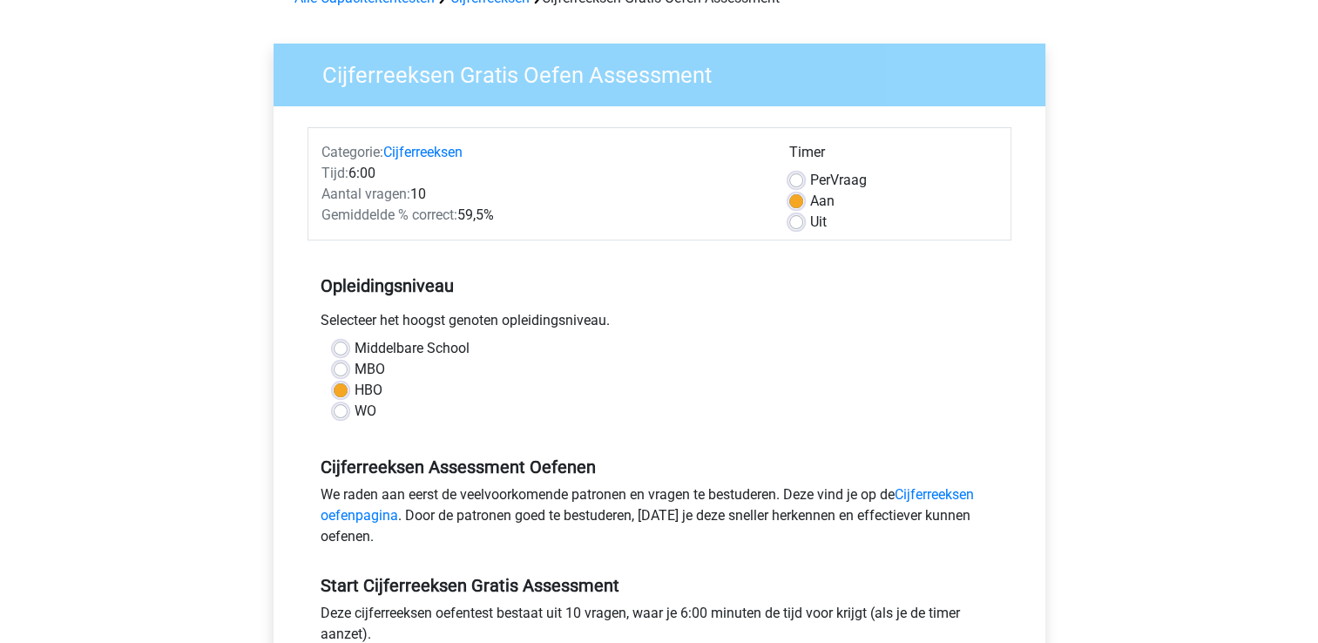
scroll to position [348, 0]
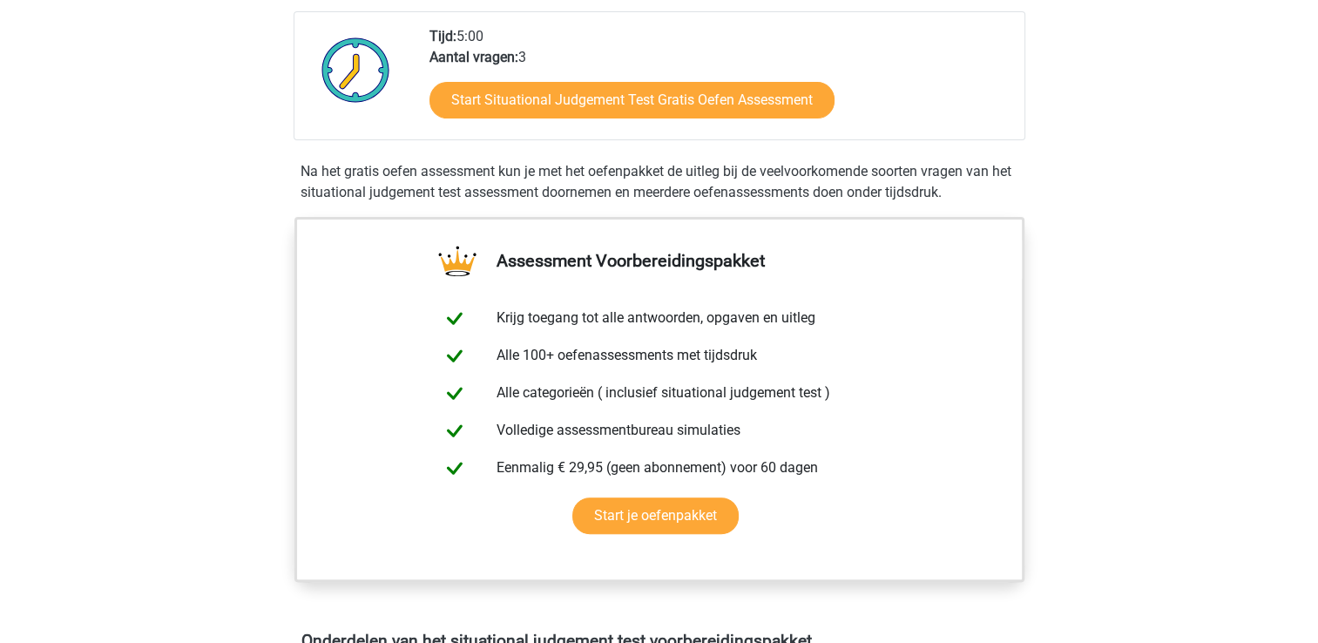
scroll to position [87, 0]
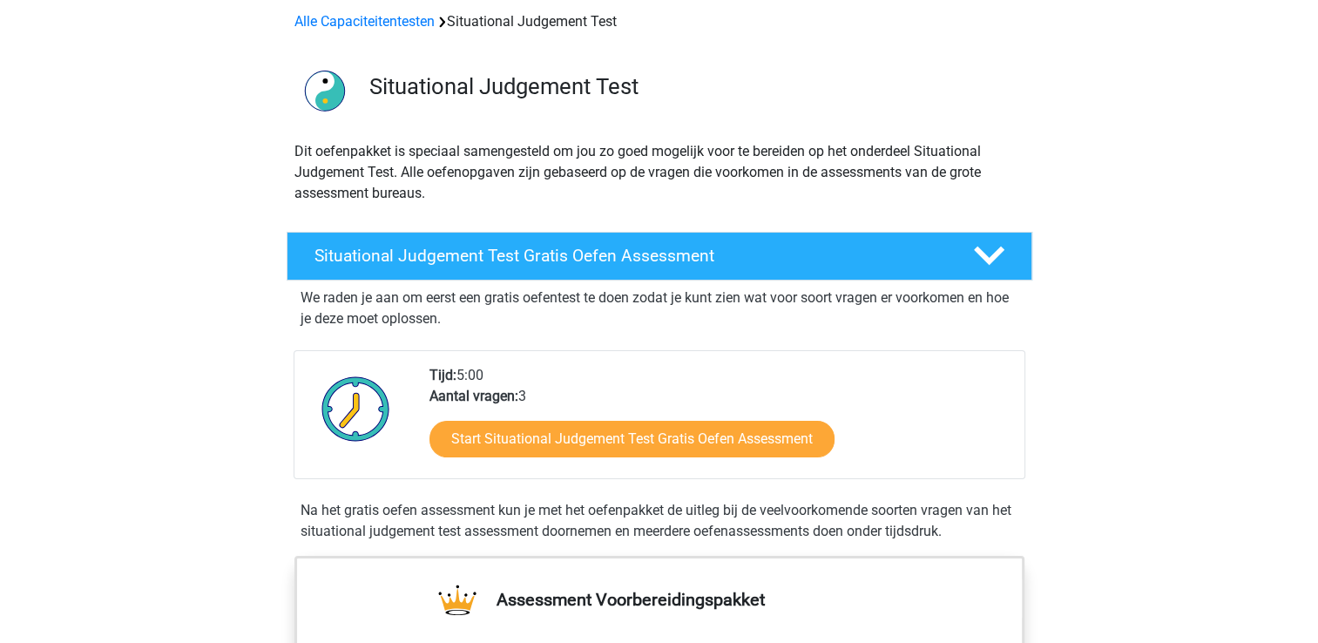
scroll to position [261, 0]
